Goal: Task Accomplishment & Management: Manage account settings

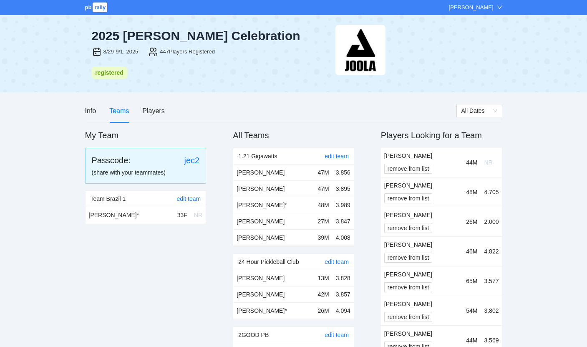
scroll to position [2831, 0]
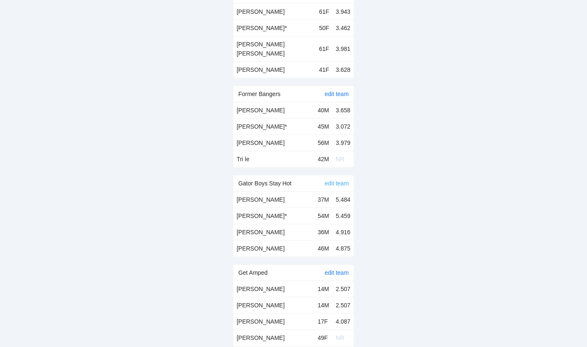
click at [334, 180] on link "edit team" at bounding box center [337, 183] width 24 height 7
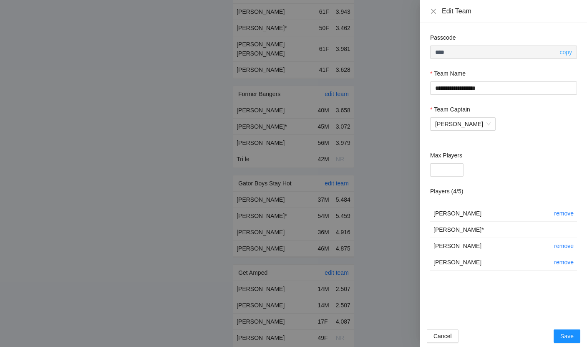
click at [566, 50] on link "copy" at bounding box center [565, 52] width 13 height 7
click at [307, 50] on div at bounding box center [293, 173] width 587 height 347
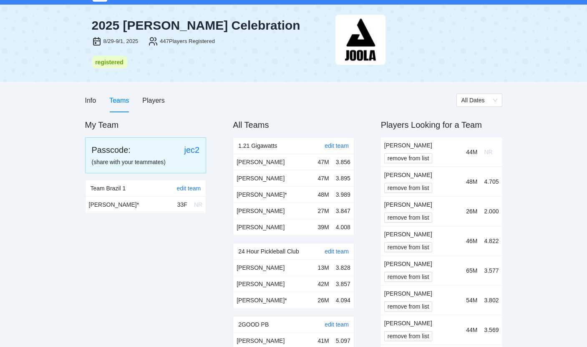
scroll to position [0, 0]
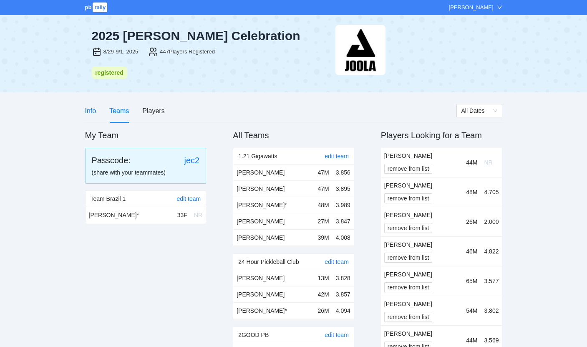
click at [94, 109] on div "Info" at bounding box center [90, 111] width 11 height 10
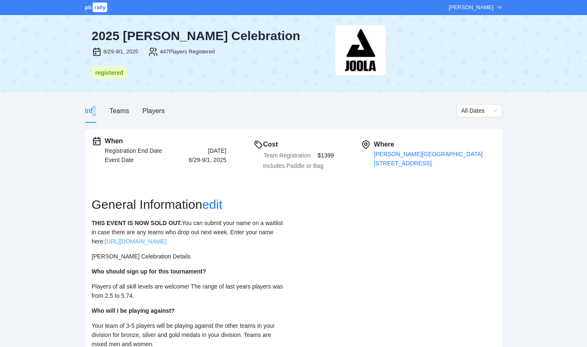
drag, startPoint x: 247, startPoint y: 242, endPoint x: 106, endPoint y: 241, distance: 140.6
click at [106, 241] on p "THIS EVENT IS NOW SOLD OUT. You can submit your name on a waitlist in case ther…" at bounding box center [189, 232] width 195 height 28
copy link "[URL][DOMAIN_NAME]"
click at [121, 113] on div "Teams" at bounding box center [119, 111] width 20 height 10
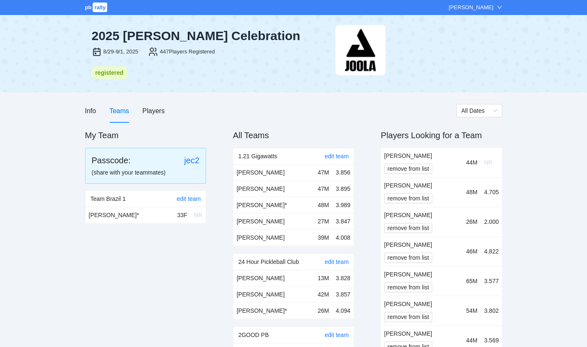
scroll to position [339, 0]
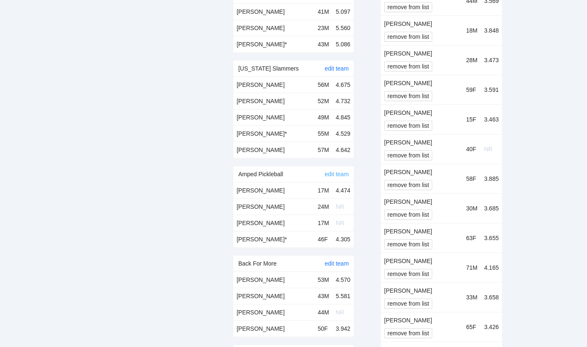
click at [331, 172] on link "edit team" at bounding box center [337, 174] width 24 height 7
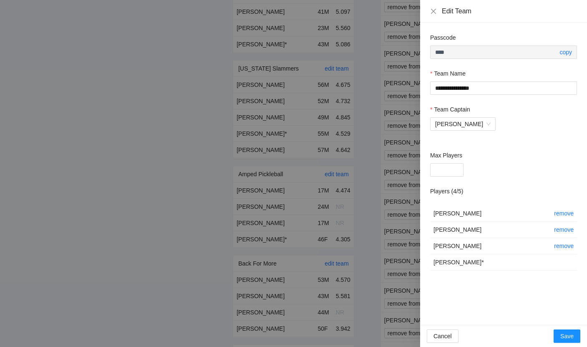
click at [501, 122] on div "[PERSON_NAME]" at bounding box center [503, 123] width 147 height 13
click at [374, 58] on div at bounding box center [293, 173] width 587 height 347
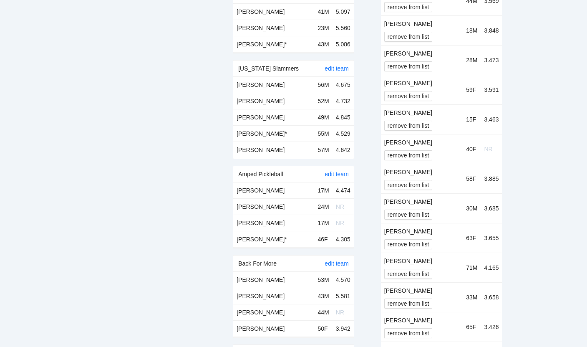
scroll to position [2920, 0]
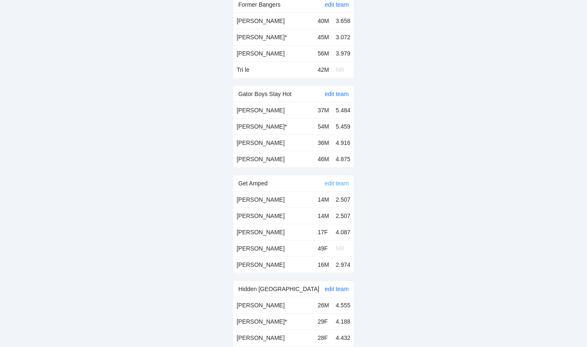
click at [336, 180] on link "edit team" at bounding box center [337, 183] width 24 height 7
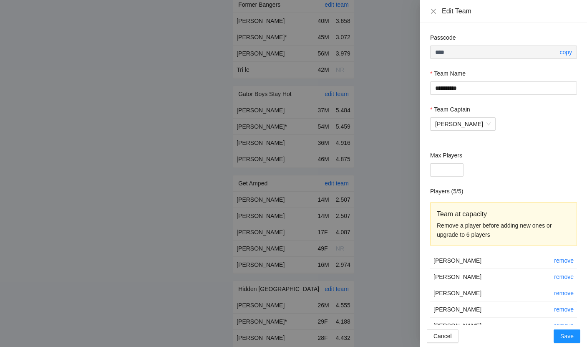
scroll to position [19, 0]
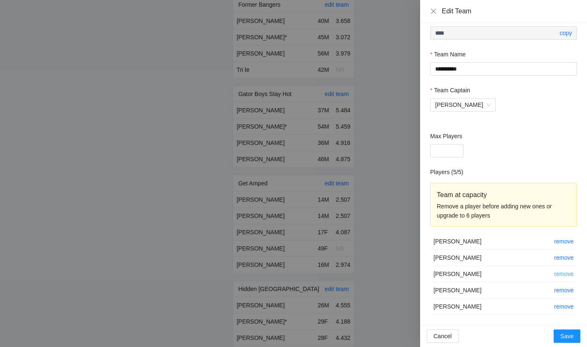
click at [565, 272] on link "remove" at bounding box center [564, 273] width 20 height 7
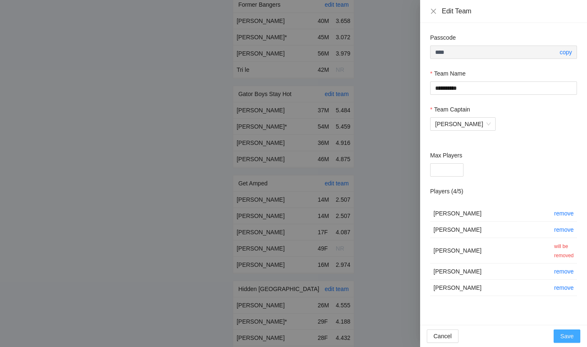
click at [566, 334] on span "Save" at bounding box center [566, 335] width 13 height 9
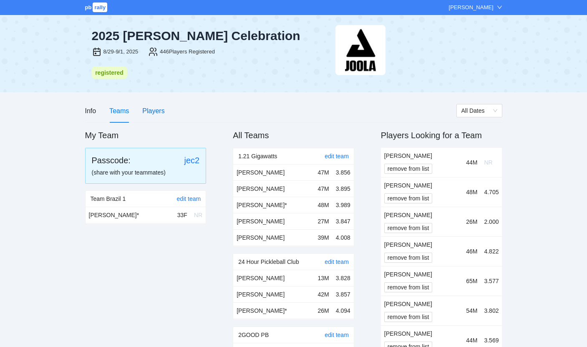
click at [157, 115] on div "Players" at bounding box center [153, 111] width 22 height 10
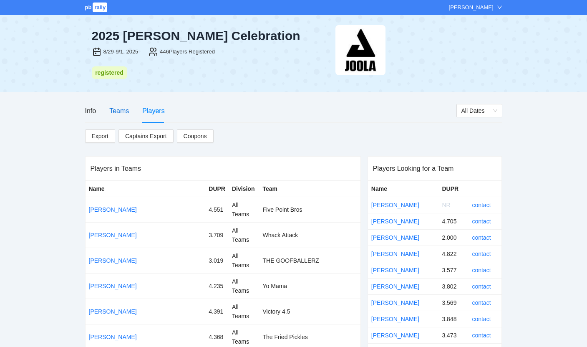
click at [117, 114] on div "Teams" at bounding box center [119, 111] width 20 height 10
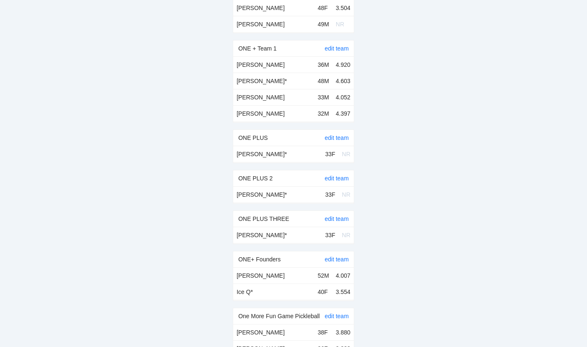
scroll to position [4975, 0]
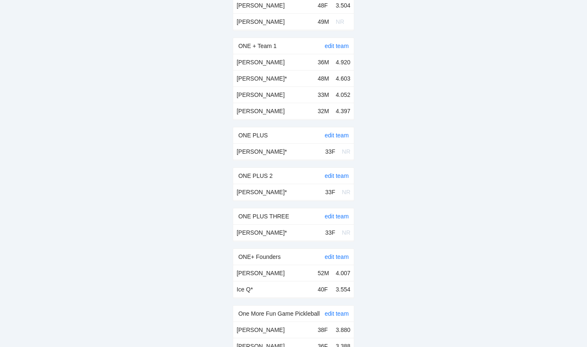
click at [257, 127] on div "ONE PLUS" at bounding box center [281, 135] width 86 height 16
click at [327, 132] on link "edit team" at bounding box center [337, 135] width 24 height 7
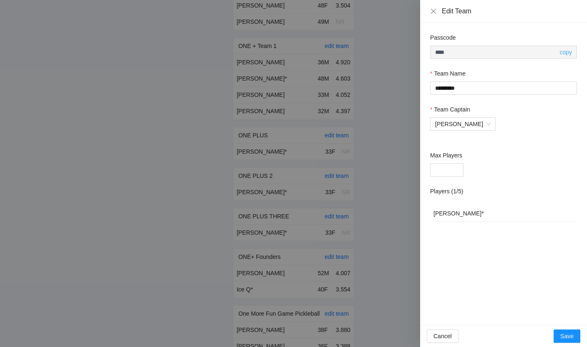
click at [559, 52] on link "copy" at bounding box center [565, 52] width 13 height 7
click at [298, 71] on div at bounding box center [293, 173] width 587 height 347
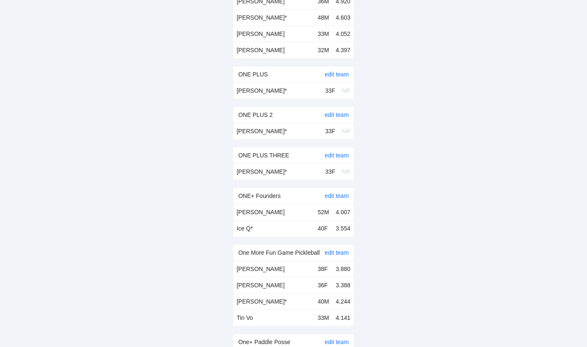
scroll to position [5045, 0]
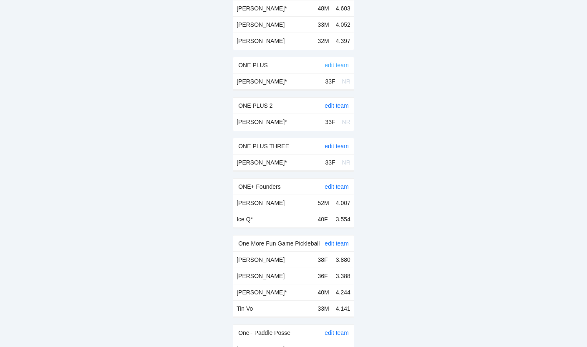
click at [337, 62] on link "edit team" at bounding box center [337, 65] width 24 height 7
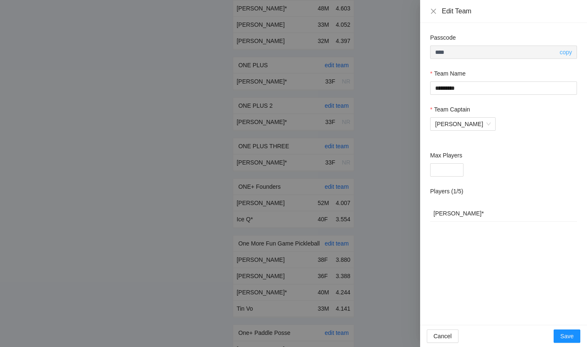
click at [567, 53] on link "copy" at bounding box center [565, 52] width 13 height 7
click at [334, 72] on div at bounding box center [293, 173] width 587 height 347
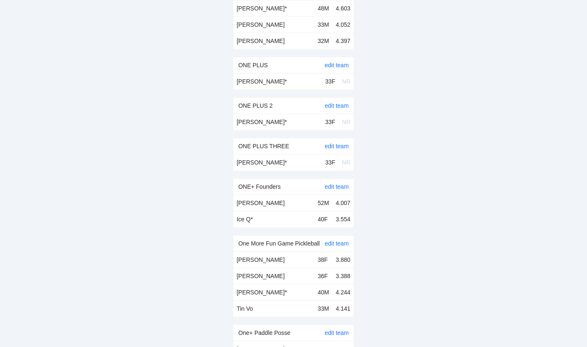
click at [336, 138] on div "edit team" at bounding box center [337, 146] width 24 height 16
click at [336, 143] on link "edit team" at bounding box center [337, 146] width 24 height 7
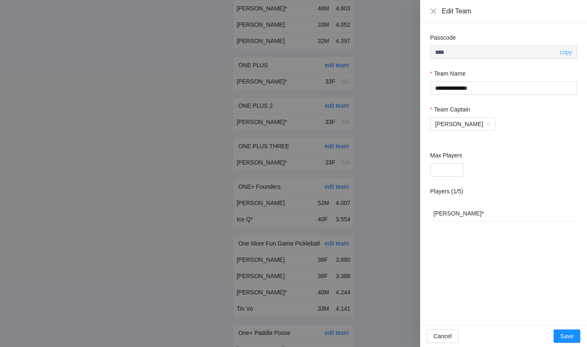
click at [559, 52] on link "copy" at bounding box center [565, 52] width 13 height 7
click at [346, 119] on div at bounding box center [293, 173] width 587 height 347
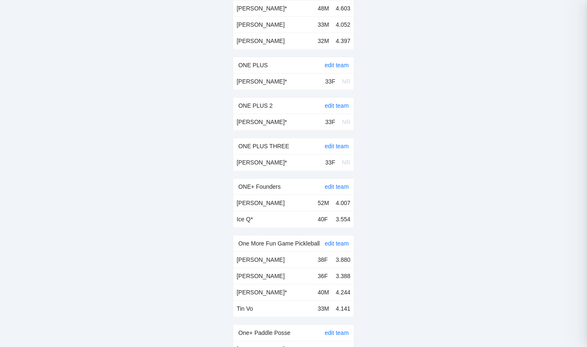
click at [343, 102] on link "edit team" at bounding box center [337, 105] width 24 height 7
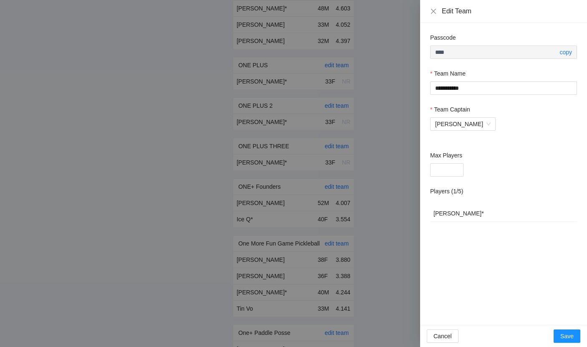
click at [330, 64] on div at bounding box center [293, 173] width 587 height 347
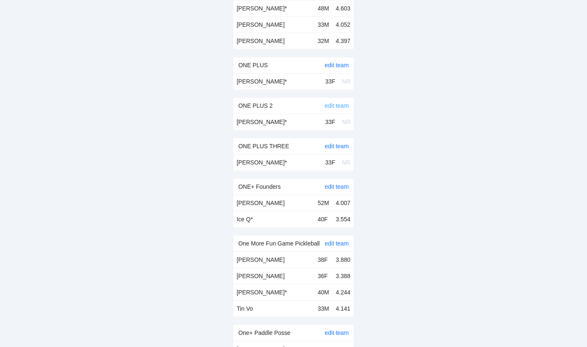
click at [329, 102] on link "edit team" at bounding box center [337, 105] width 24 height 7
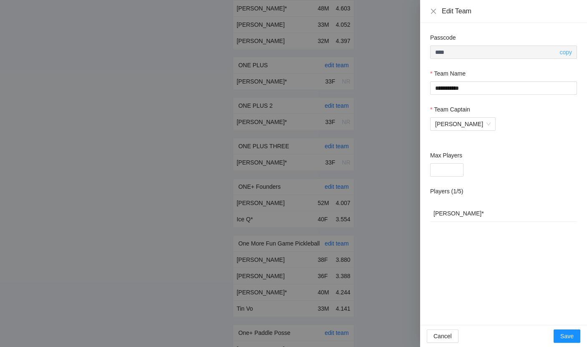
click at [570, 55] on link "copy" at bounding box center [565, 52] width 13 height 7
click at [390, 61] on div at bounding box center [293, 173] width 587 height 347
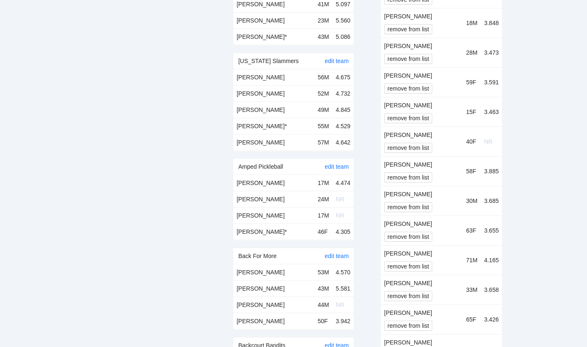
scroll to position [0, 0]
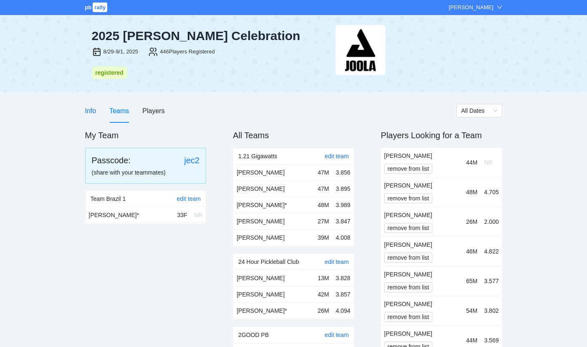
click at [89, 108] on div "Info" at bounding box center [90, 111] width 11 height 10
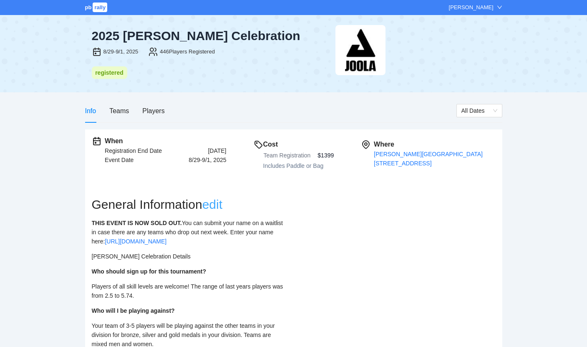
click at [222, 205] on link "edit" at bounding box center [212, 204] width 20 height 14
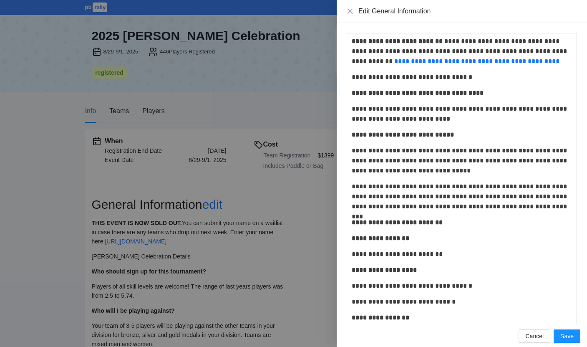
scroll to position [555, 0]
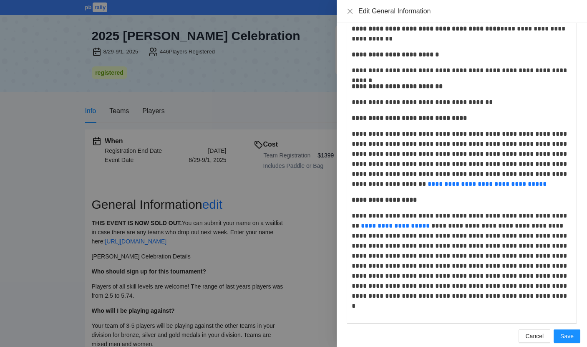
click at [323, 203] on div at bounding box center [293, 173] width 587 height 347
